Goal: Find specific page/section: Find specific page/section

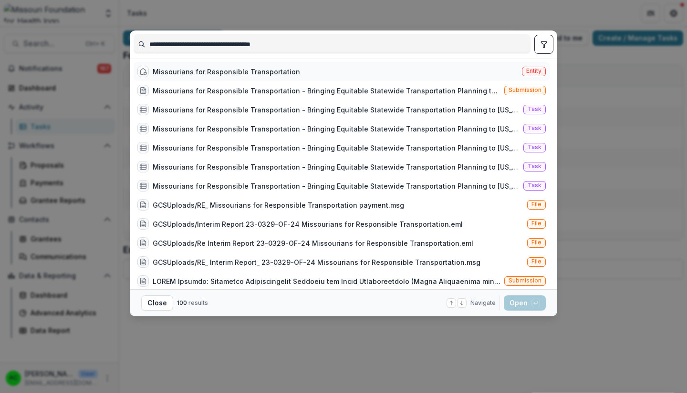
type input "**********"
click at [533, 71] on span "Entity" at bounding box center [533, 71] width 15 height 7
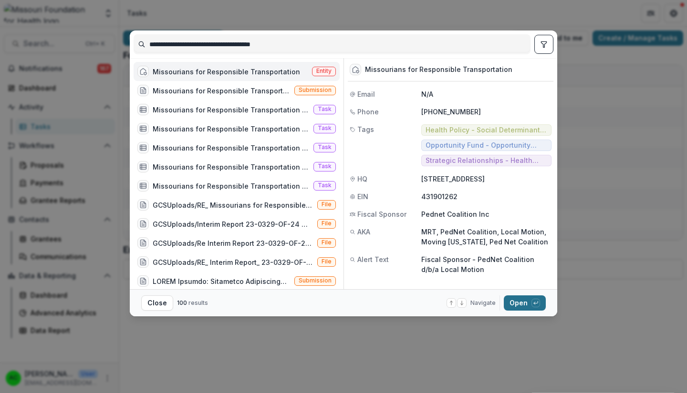
click at [518, 305] on button "Open with enter key" at bounding box center [524, 303] width 42 height 15
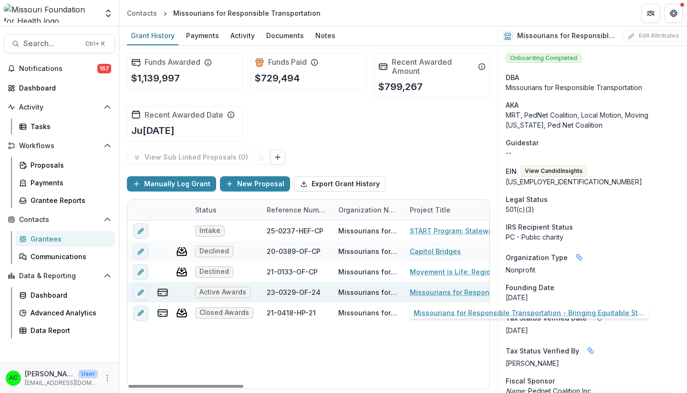
click at [433, 292] on link "Missourians for Responsible Transportation - Bringing Equitable Statewide Trans…" at bounding box center [464, 292] width 108 height 10
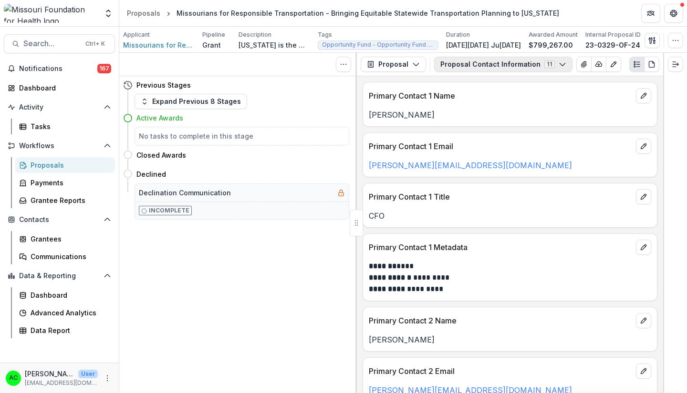
click at [548, 61] on button "Proposal Contact Information 11" at bounding box center [503, 64] width 138 height 15
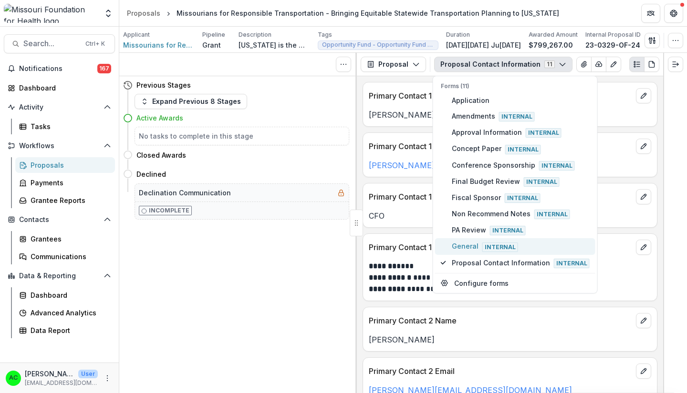
click at [486, 248] on span "Internal" at bounding box center [500, 248] width 36 height 10
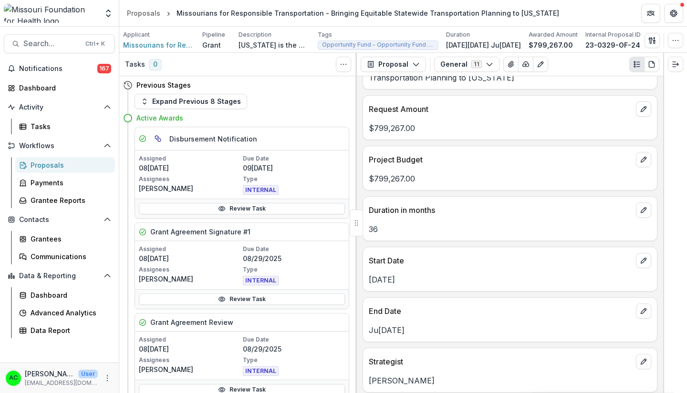
scroll to position [452, 0]
